Goal: Task Accomplishment & Management: Complete application form

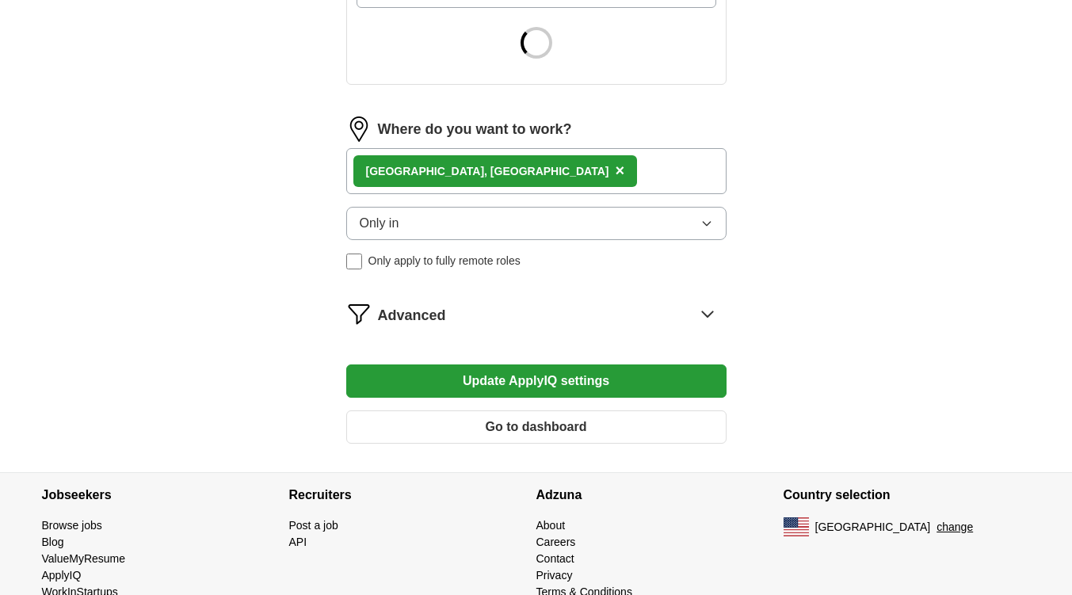
scroll to position [659, 0]
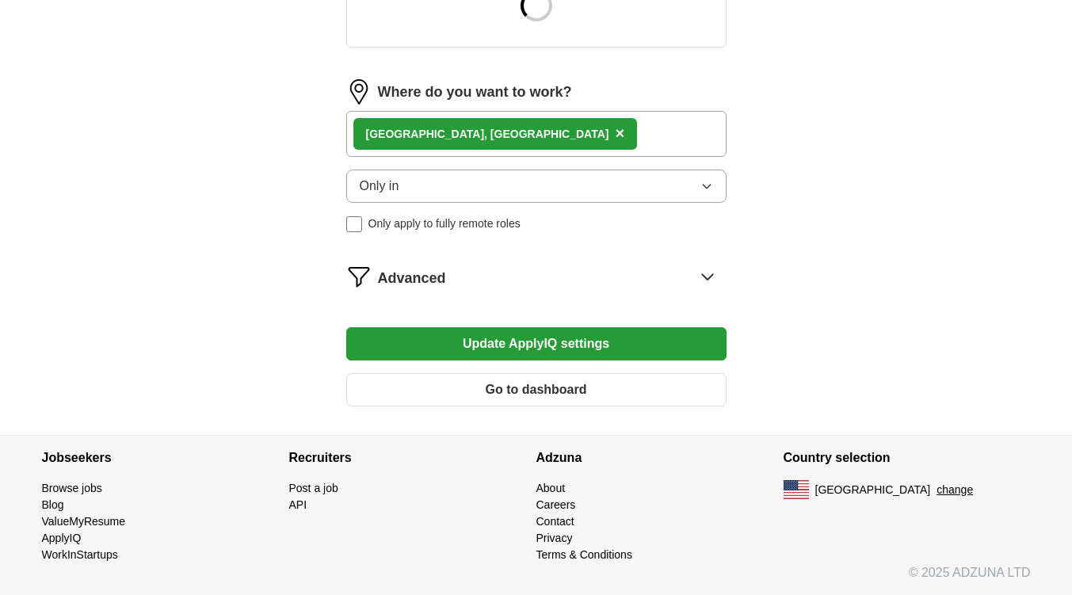
click at [521, 402] on button "Go to dashboard" at bounding box center [536, 389] width 380 height 33
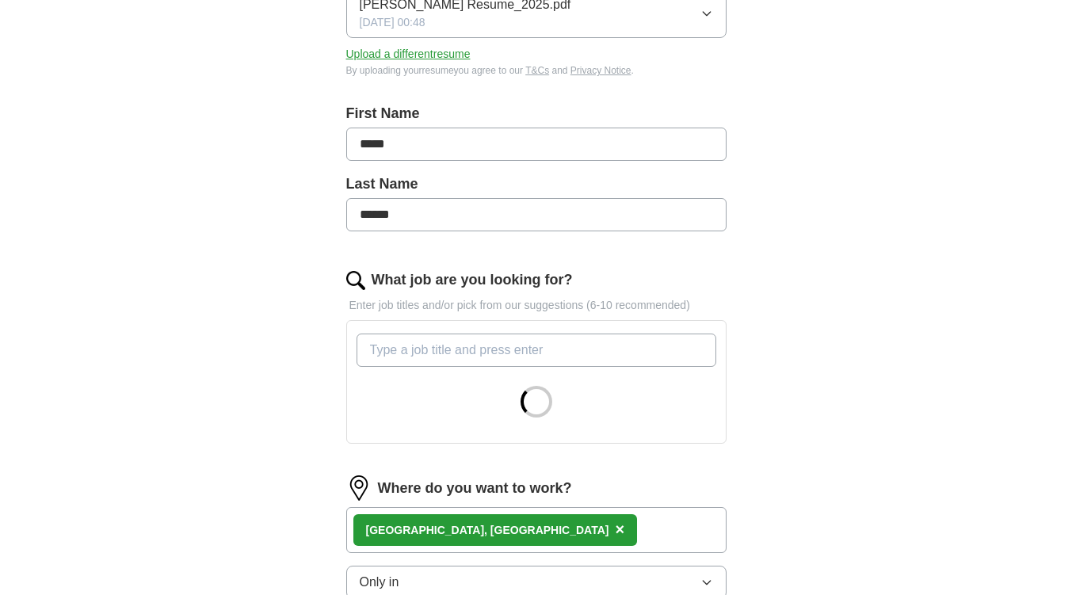
scroll to position [580, 0]
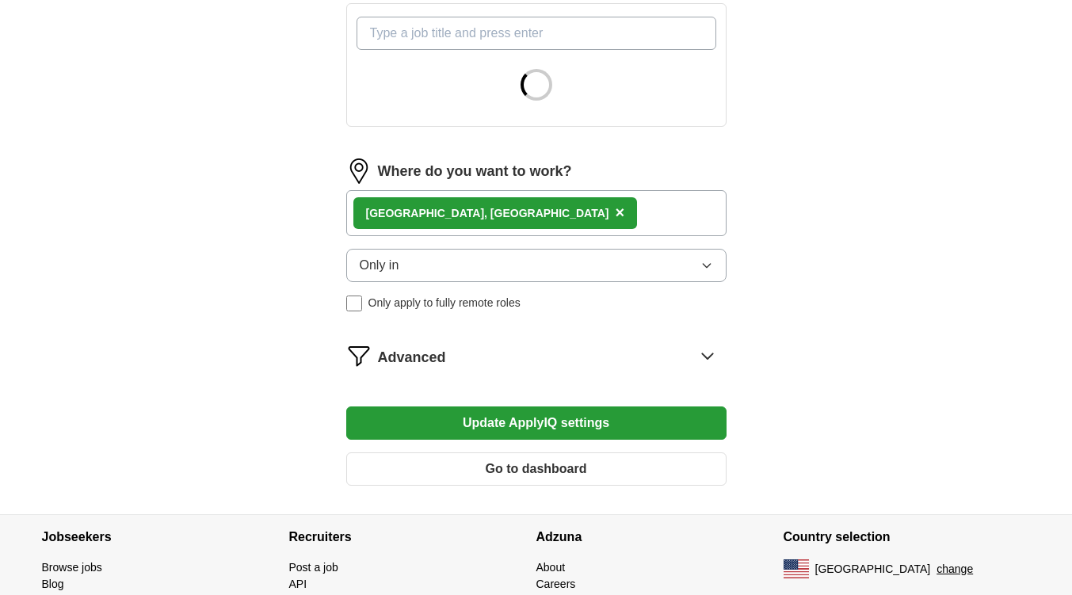
click at [399, 354] on span "Advanced" at bounding box center [412, 357] width 68 height 21
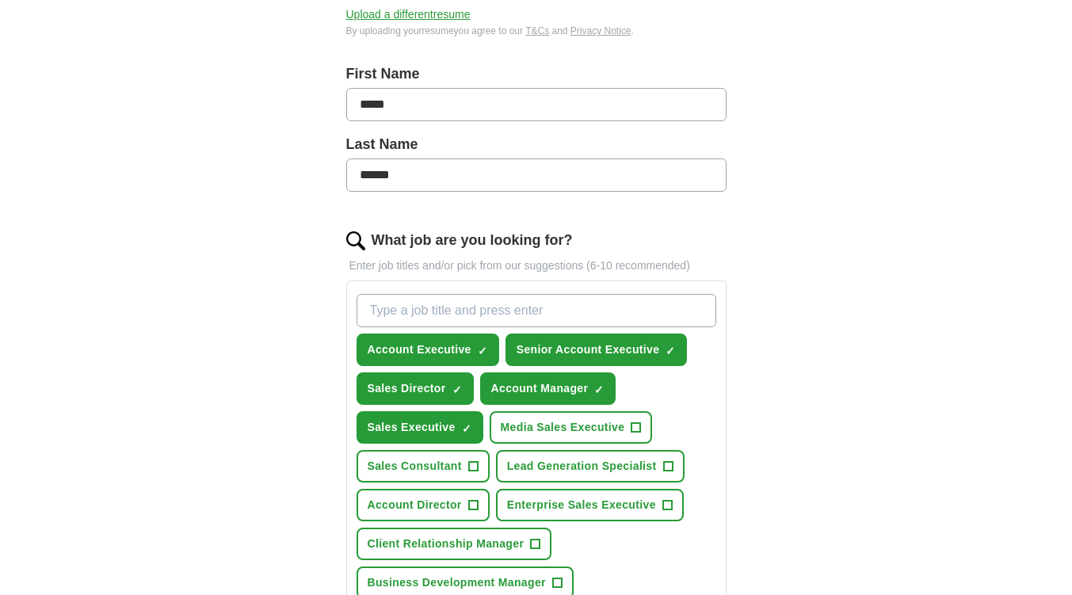
scroll to position [0, 0]
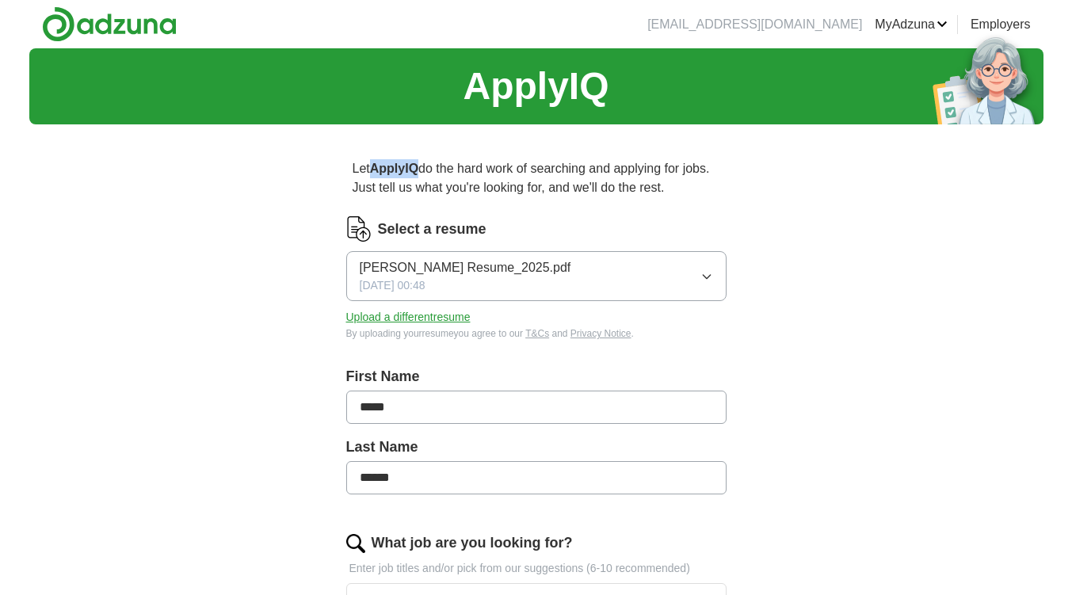
drag, startPoint x: 375, startPoint y: 167, endPoint x: 422, endPoint y: 173, distance: 47.1
click at [418, 175] on strong "ApplyIQ" at bounding box center [394, 168] width 48 height 13
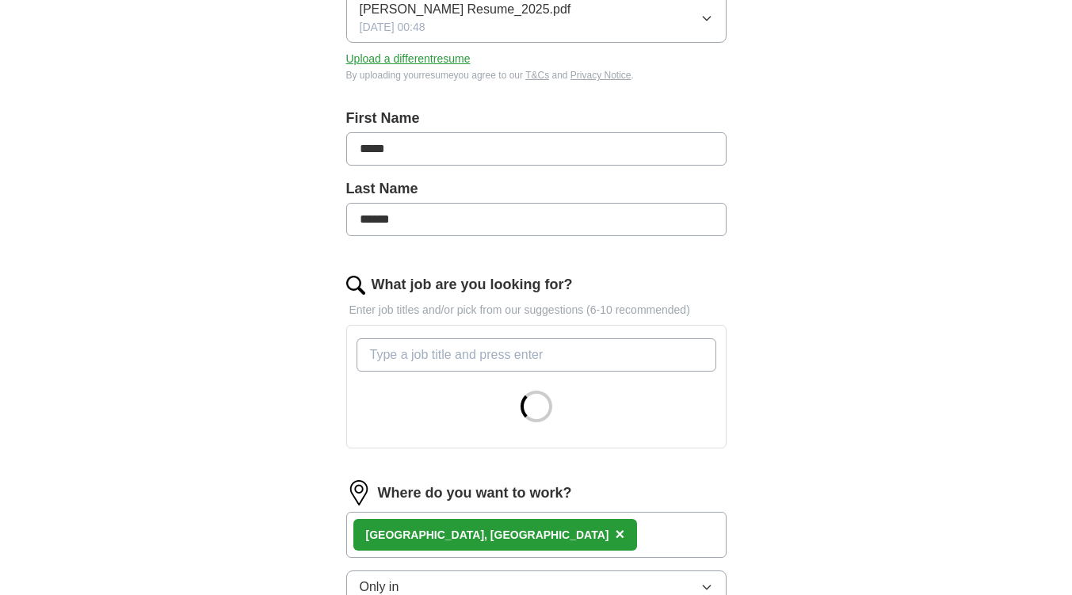
scroll to position [475, 0]
